Goal: Task Accomplishment & Management: Manage account settings

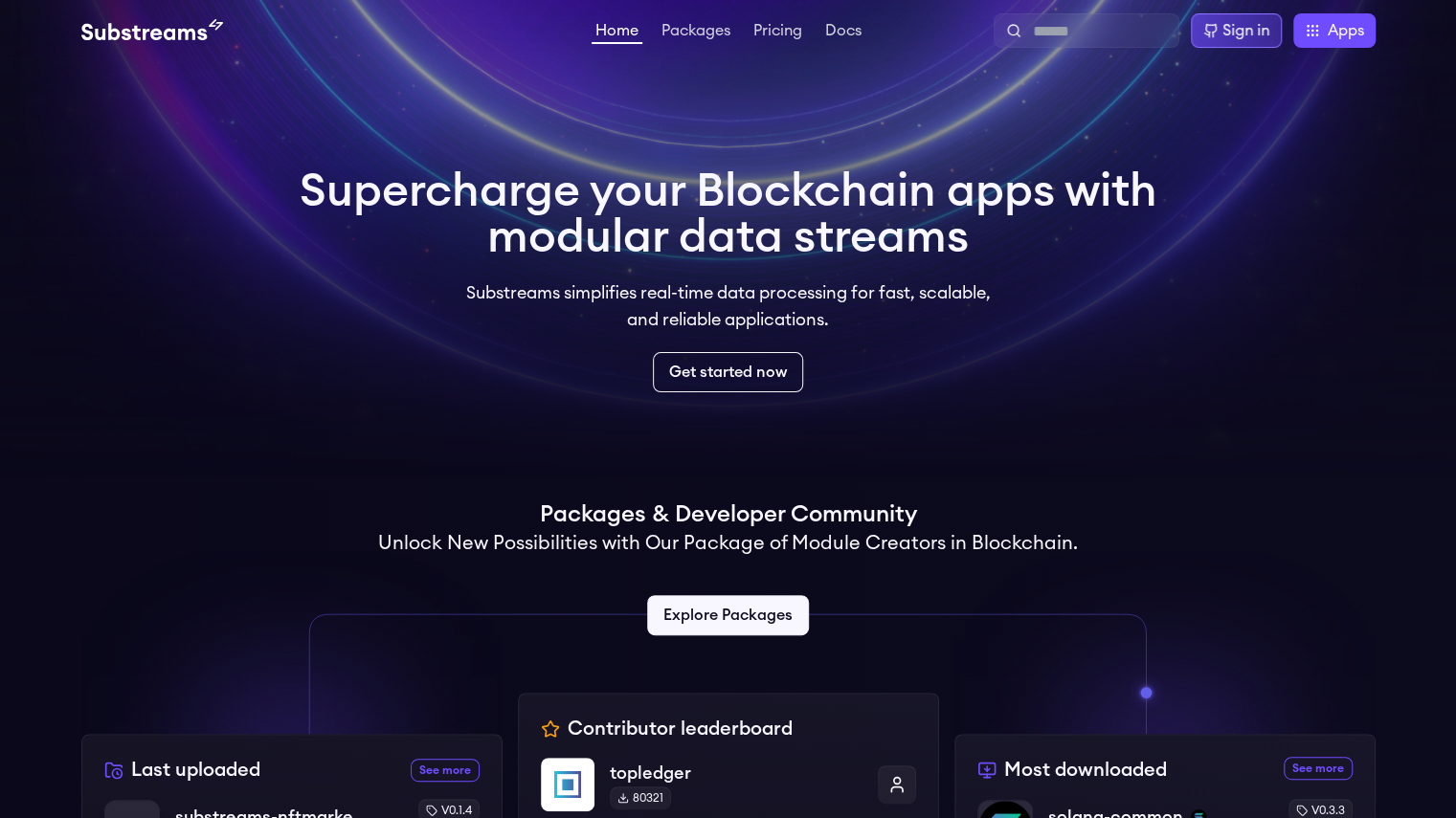
click at [1253, 30] on div "Sign in" at bounding box center [1245, 30] width 46 height 23
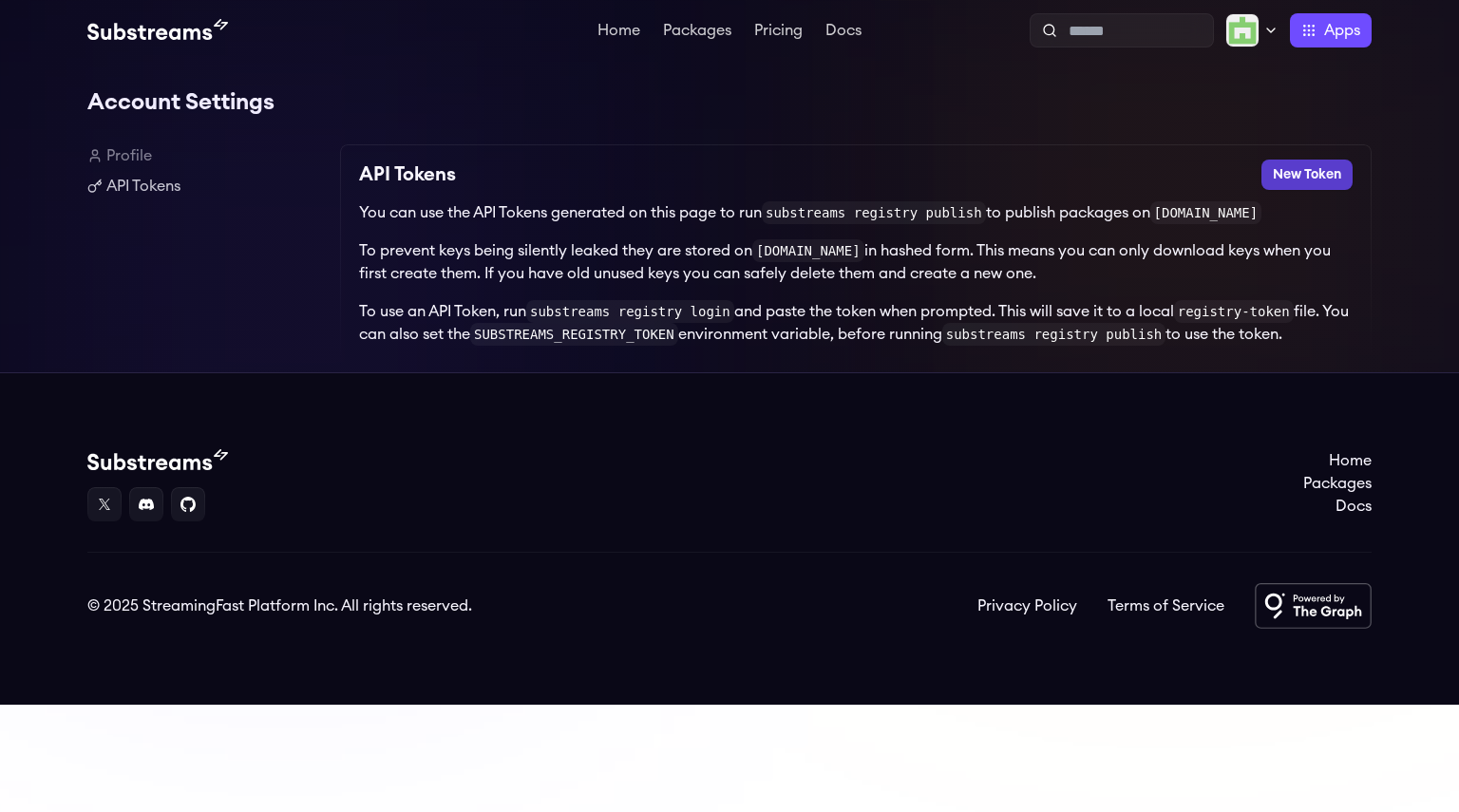
click at [1329, 169] on button "New Token" at bounding box center [1307, 175] width 91 height 30
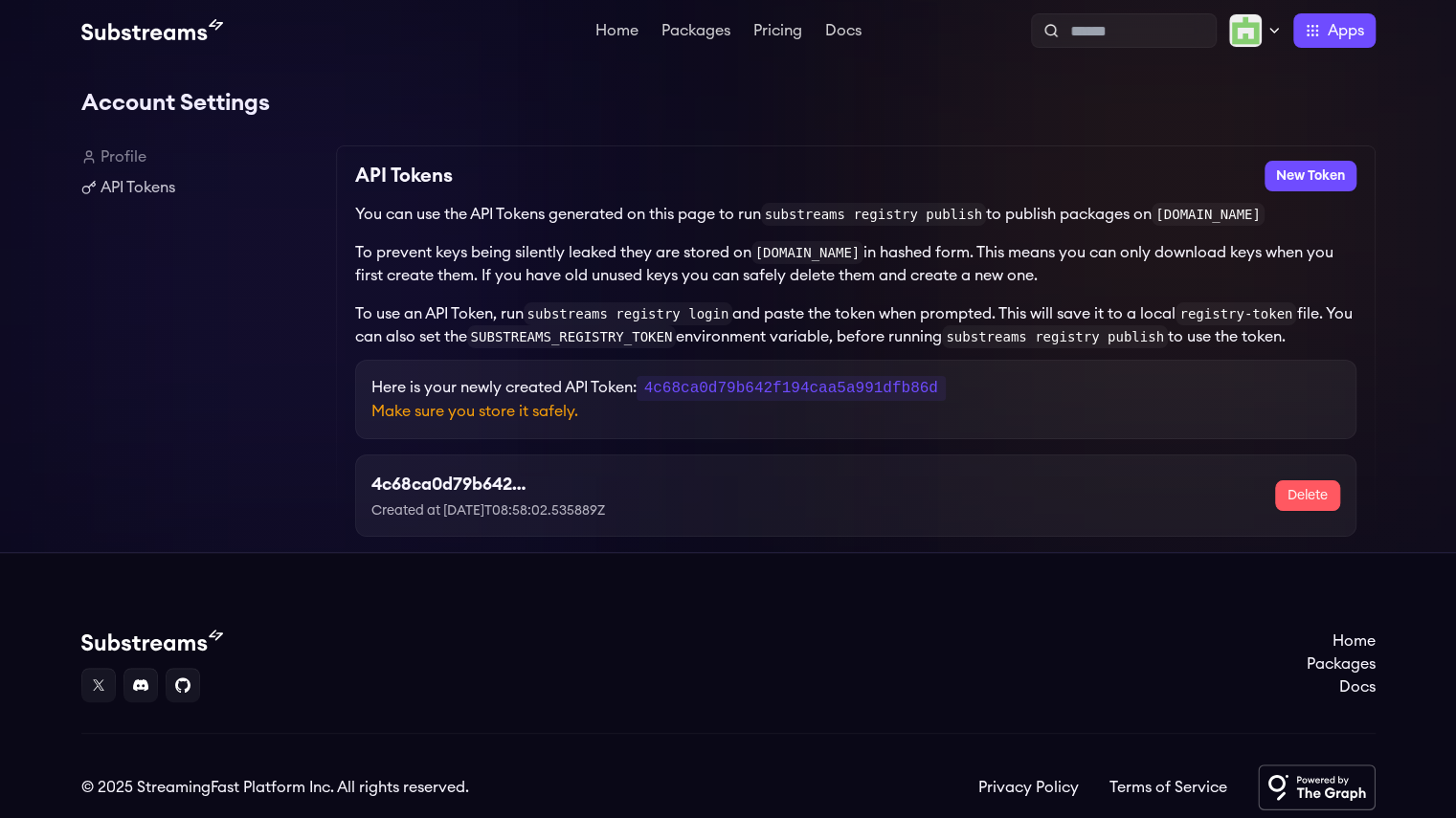
click at [769, 380] on code "4c68ca0d79b642f194caa5a991dfb86d" at bounding box center [790, 388] width 310 height 25
copy code "4c68ca0d79b642f194caa5a991dfb86d"
